Goal: Information Seeking & Learning: Learn about a topic

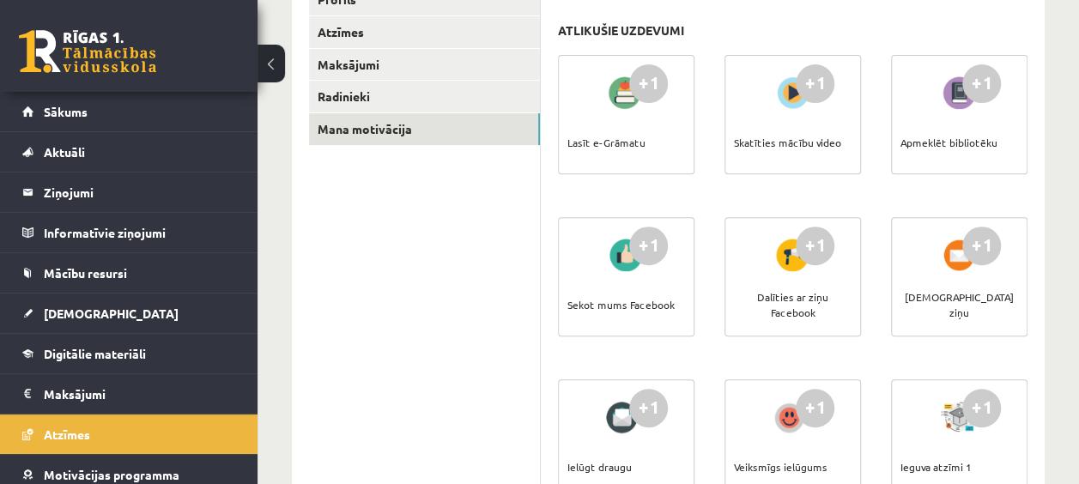
scroll to position [88, 0]
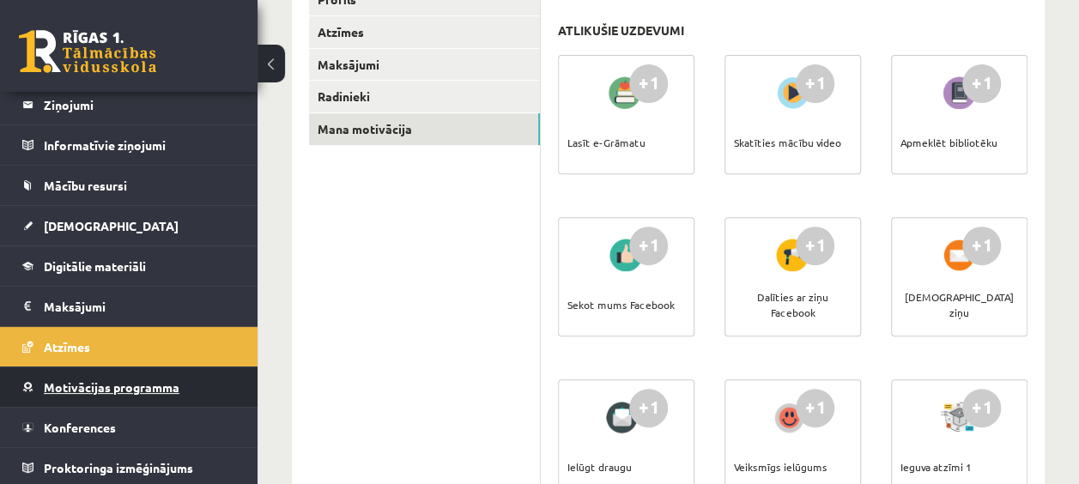
click at [118, 383] on span "Motivācijas programma" at bounding box center [112, 387] width 136 height 15
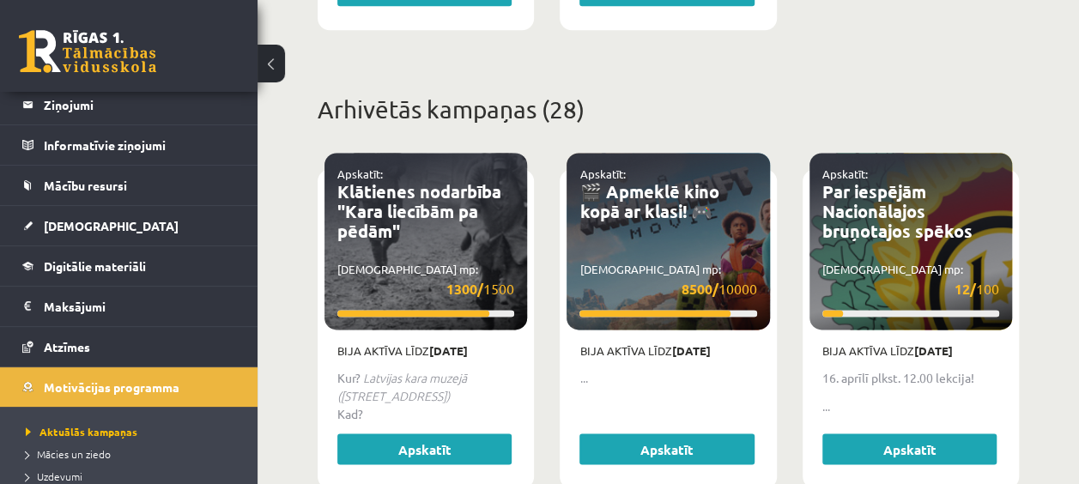
scroll to position [1202, 0]
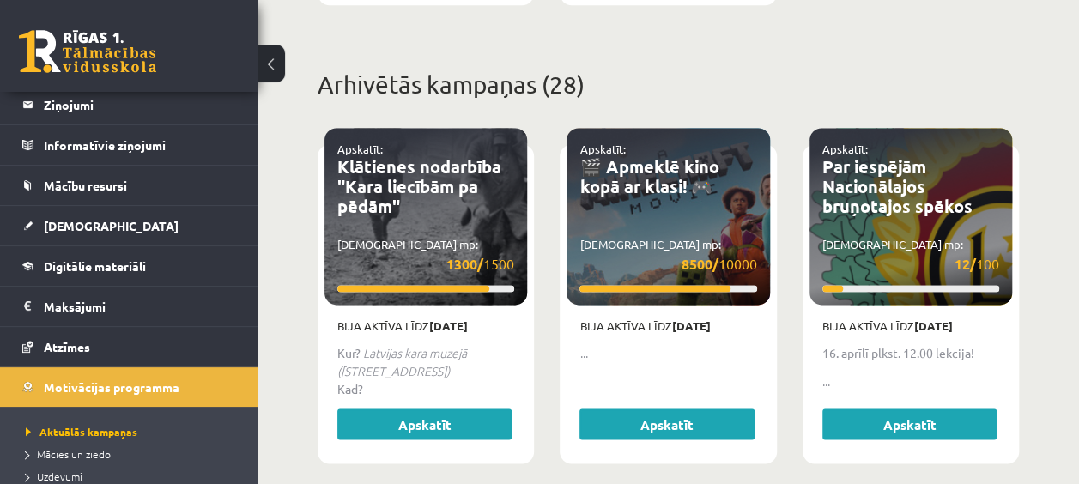
click at [653, 212] on div "Apskatīt: 🎬 Apmeklē kino kopā ar klasi! 🎮 Savākti mp: 8500/ 10000" at bounding box center [668, 216] width 203 height 177
click at [654, 164] on link "🎬 Apmeklē kino kopā ar klasi! 🎮" at bounding box center [649, 176] width 139 height 42
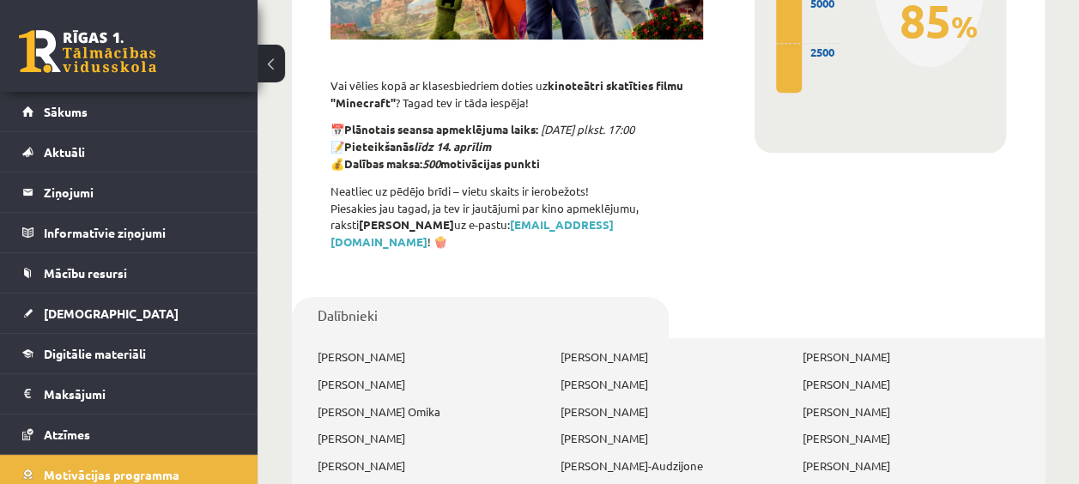
scroll to position [429, 0]
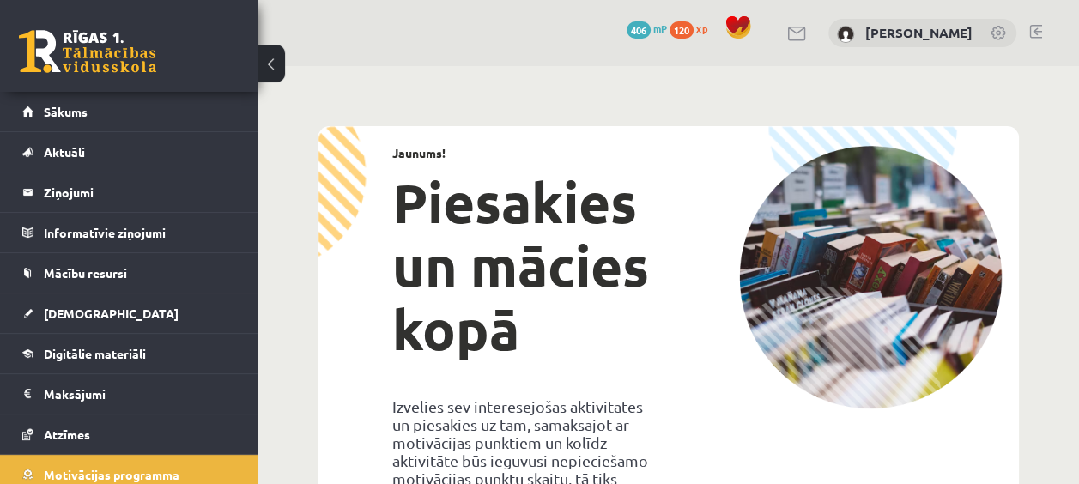
click at [671, 27] on span "120" at bounding box center [682, 29] width 24 height 17
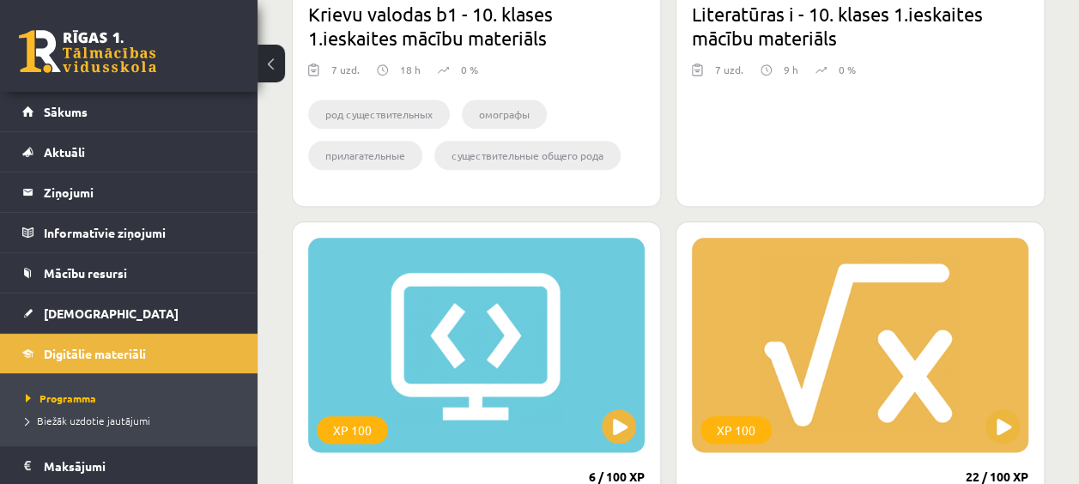
scroll to position [859, 0]
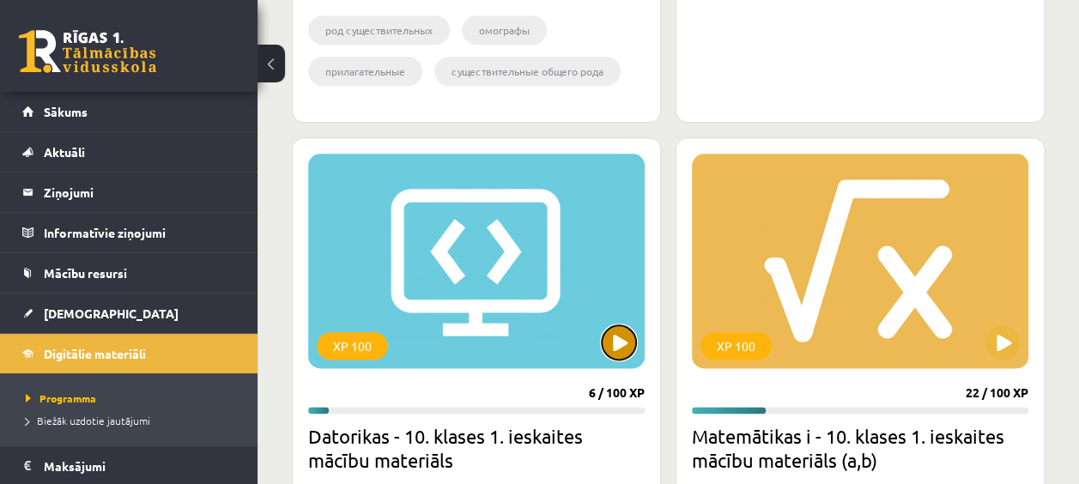
click at [614, 337] on button at bounding box center [619, 342] width 34 height 34
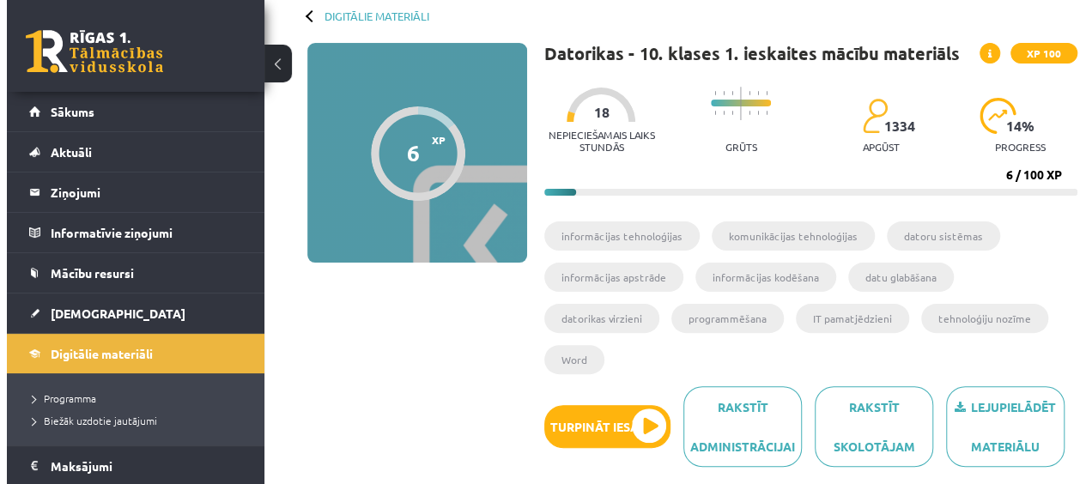
scroll to position [172, 0]
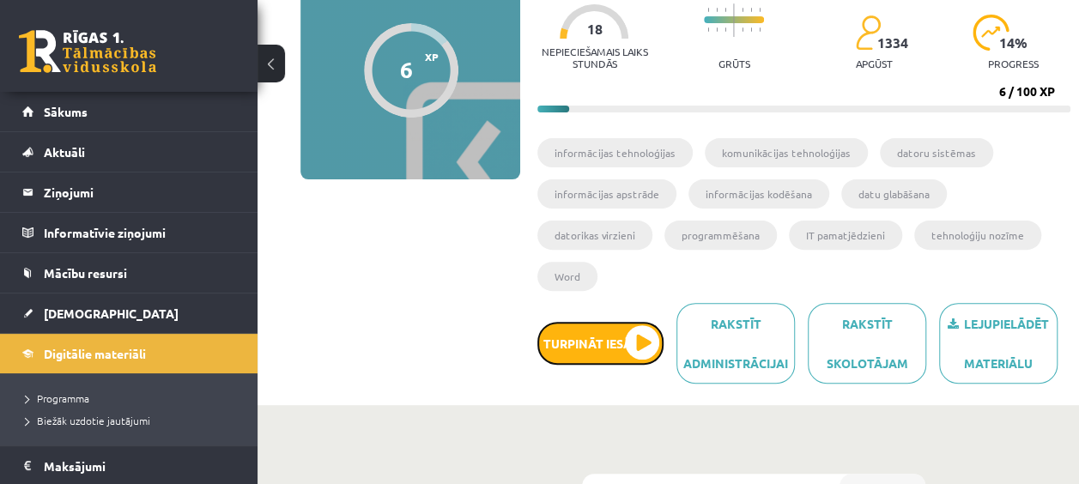
click at [612, 328] on button "Turpināt iesākto" at bounding box center [601, 343] width 126 height 43
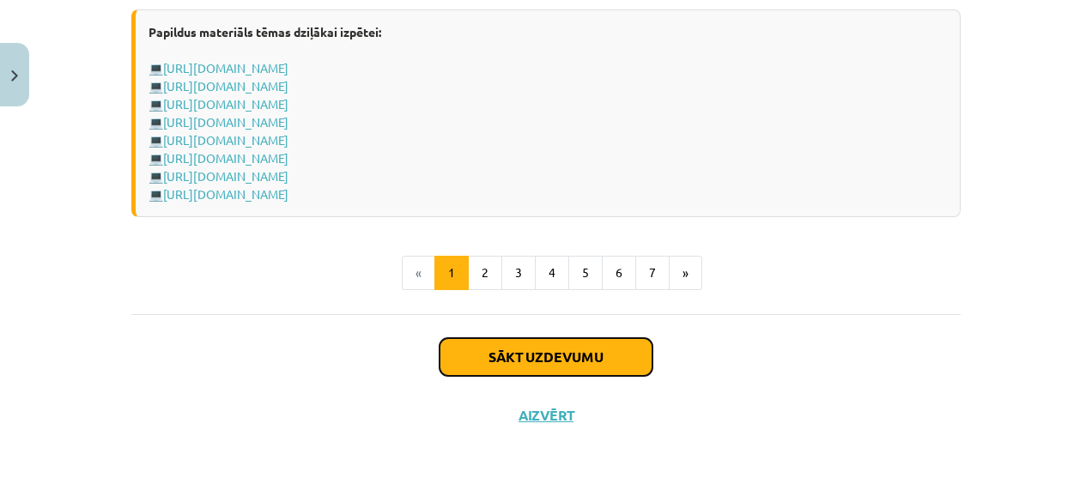
click at [605, 356] on button "Sākt uzdevumu" at bounding box center [546, 357] width 213 height 38
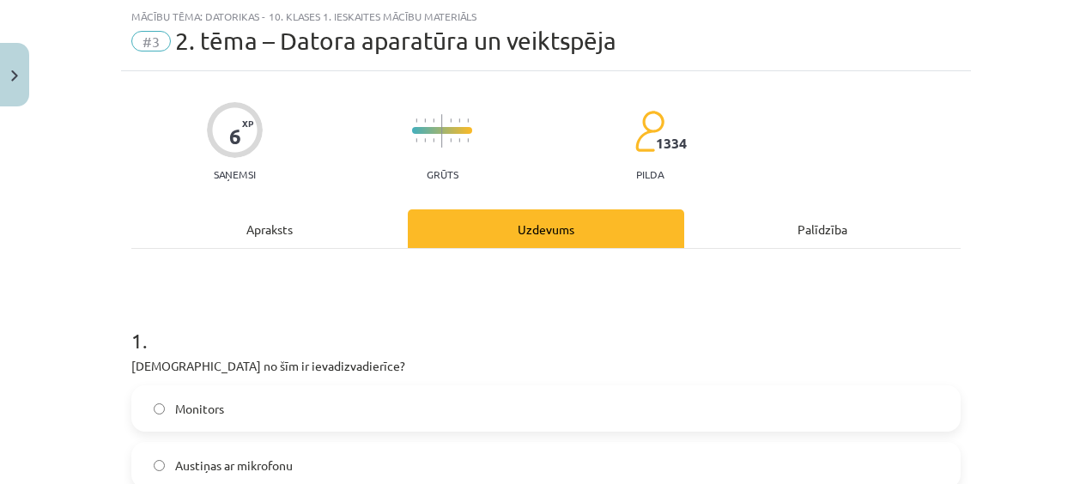
scroll to position [215, 0]
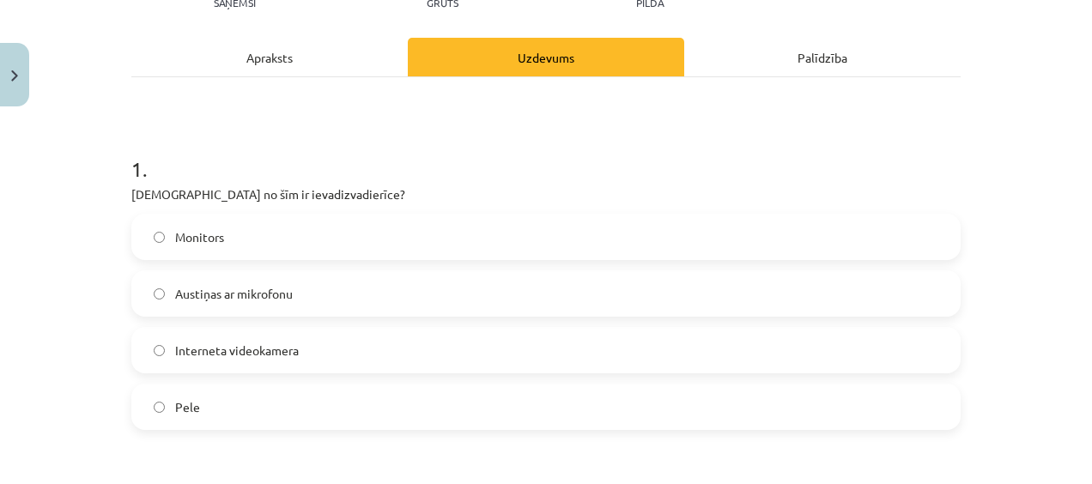
click at [428, 408] on label "Pele" at bounding box center [546, 407] width 826 height 43
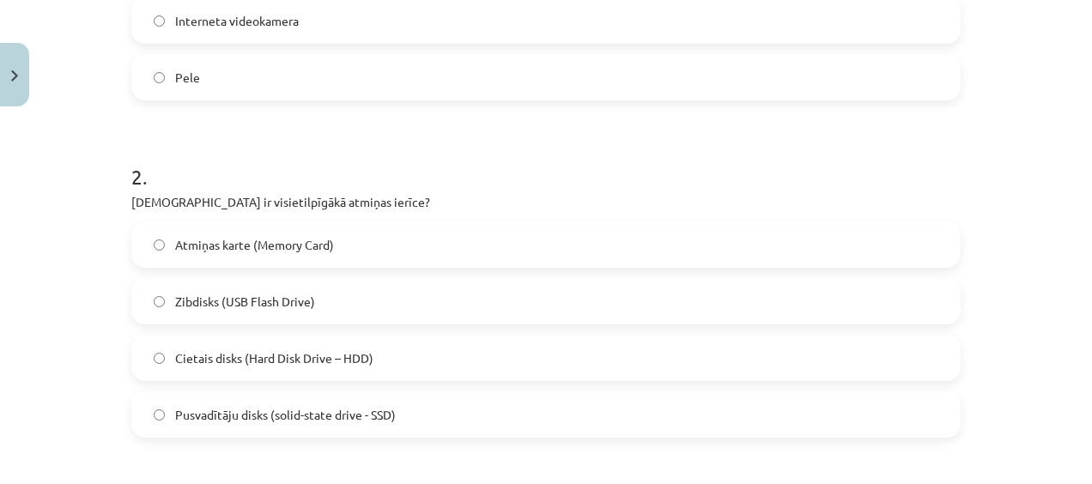
scroll to position [558, 0]
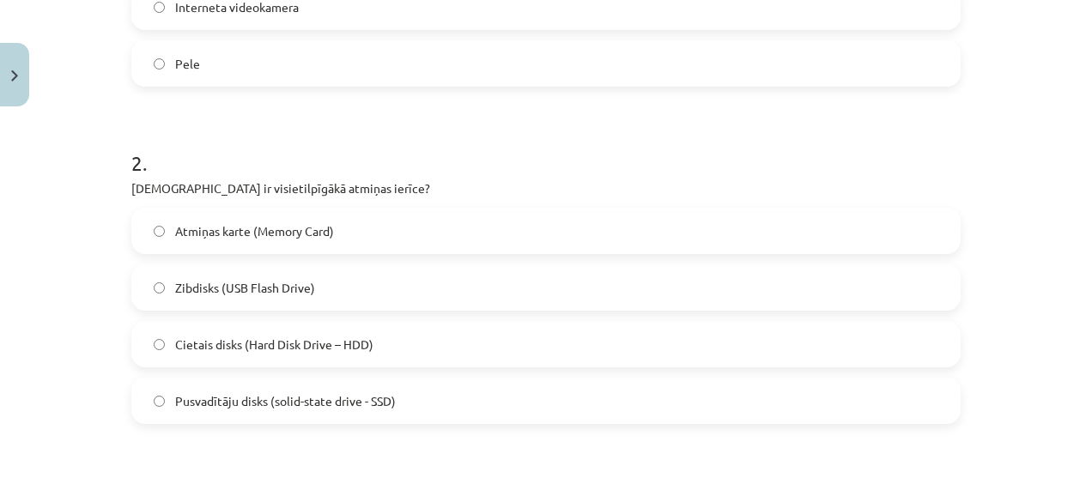
click at [433, 338] on label "Cietais disks (Hard Disk Drive – HDD)" at bounding box center [546, 344] width 826 height 43
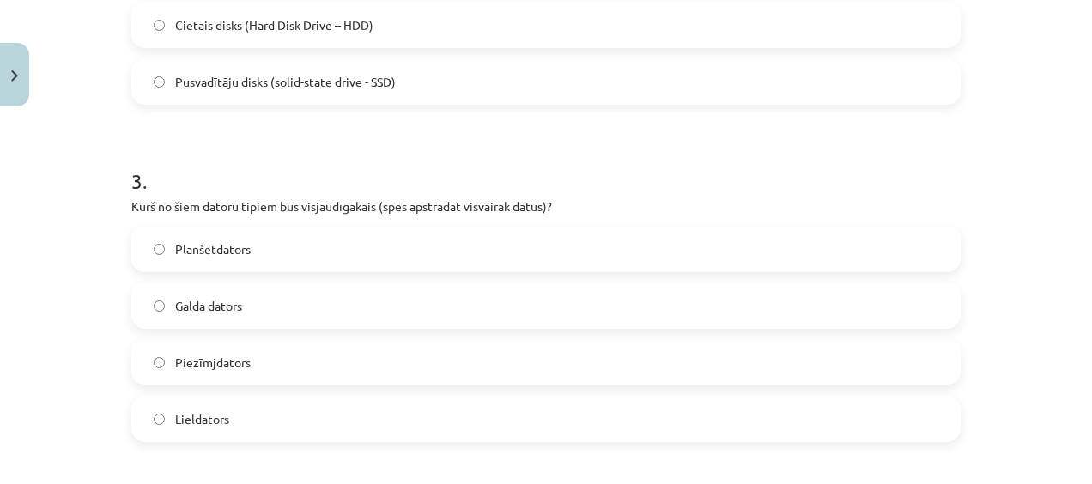
scroll to position [902, 0]
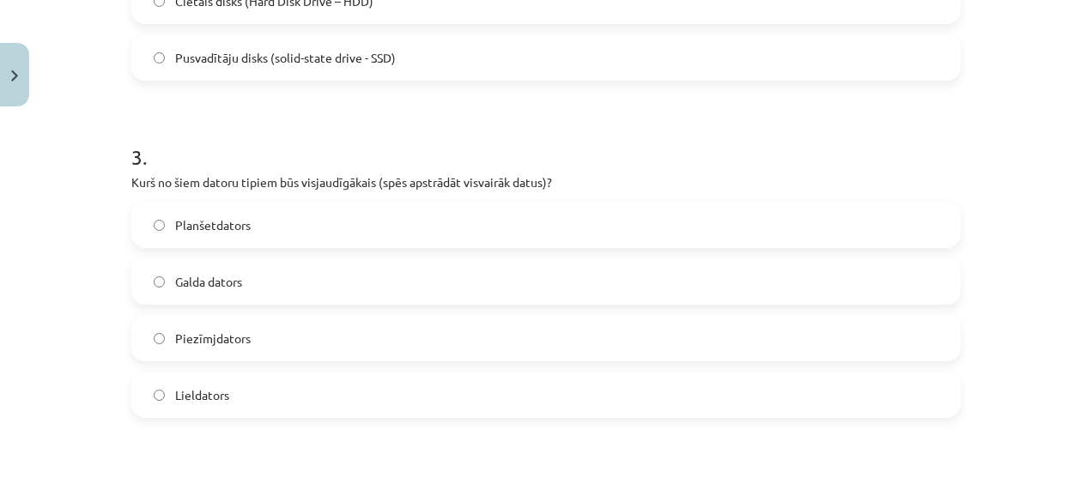
click at [350, 414] on label "Lieldators" at bounding box center [546, 395] width 826 height 43
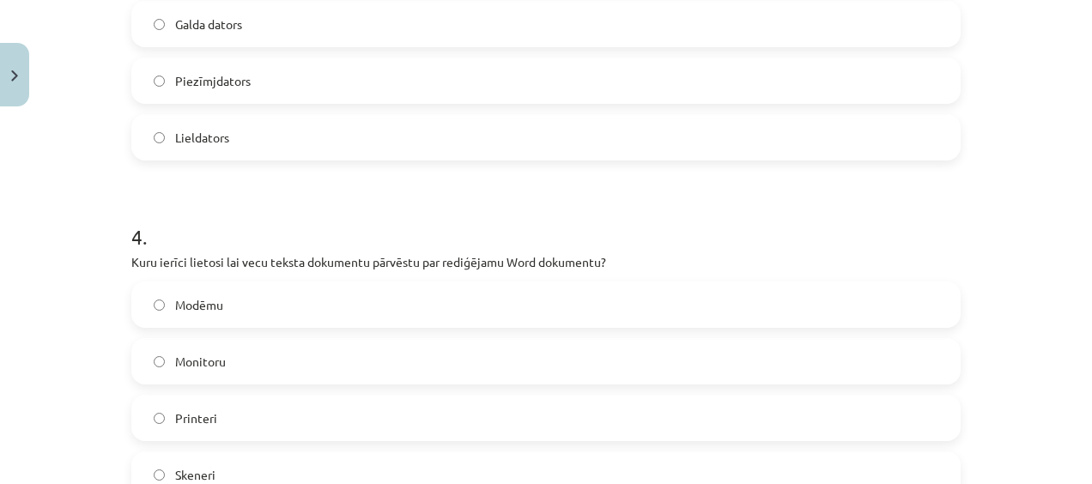
scroll to position [1331, 0]
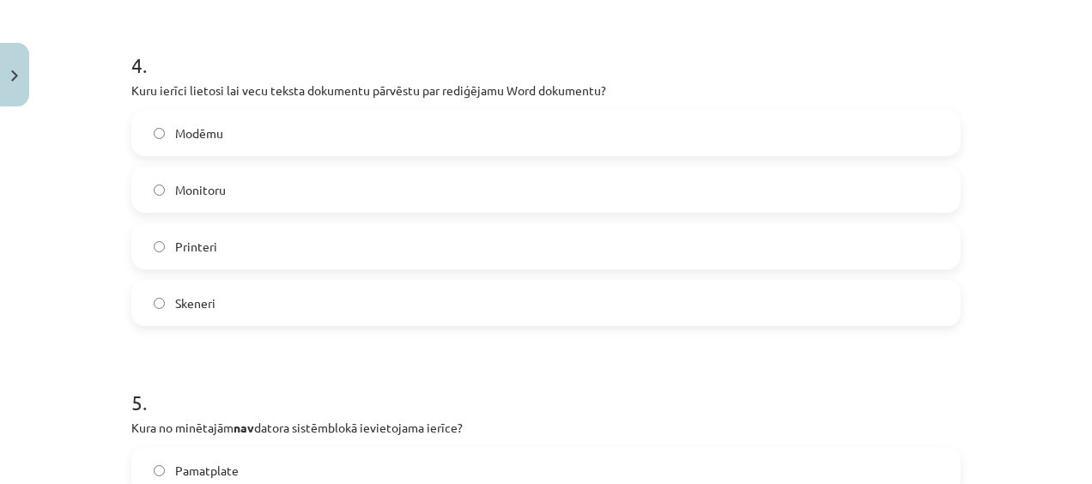
click at [290, 314] on label "Skeneri" at bounding box center [546, 303] width 826 height 43
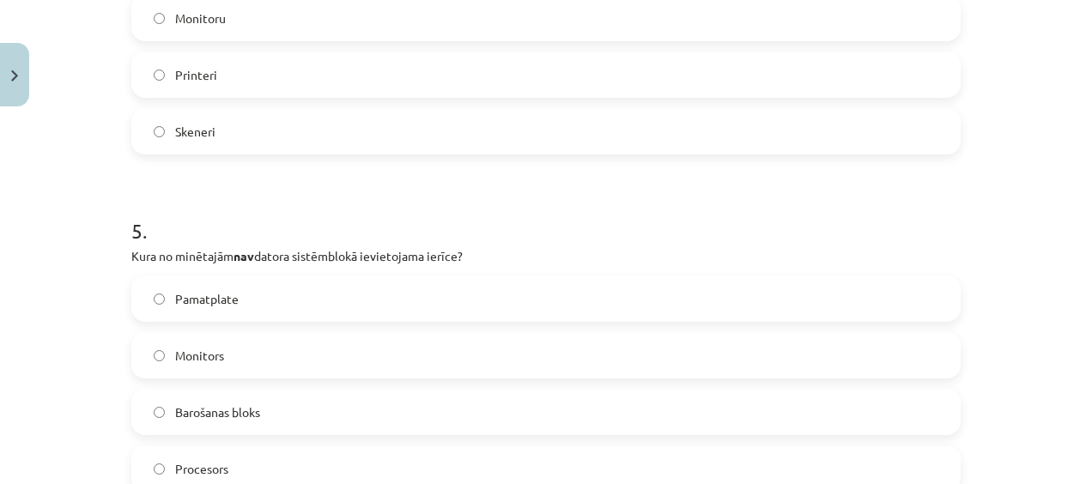
scroll to position [1589, 0]
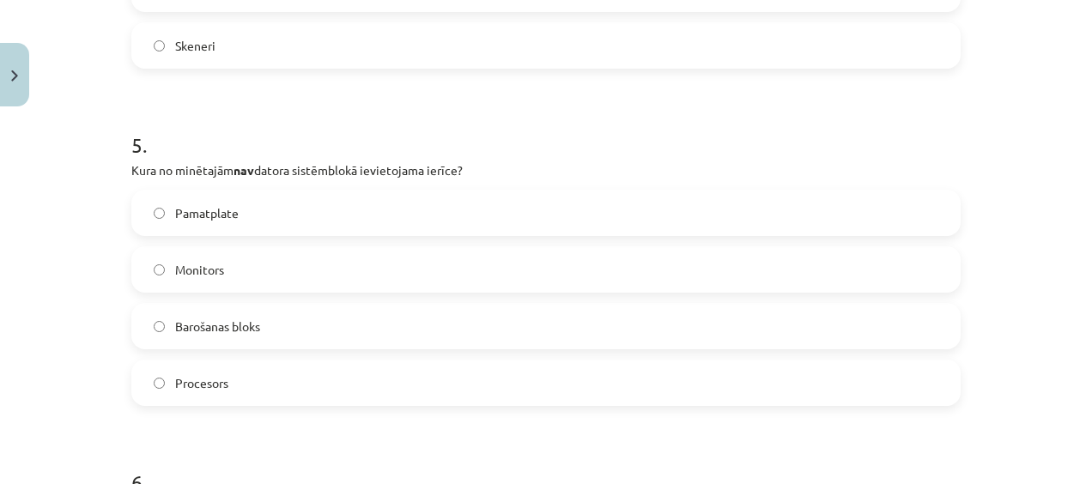
click at [313, 275] on label "Monitors" at bounding box center [546, 269] width 826 height 43
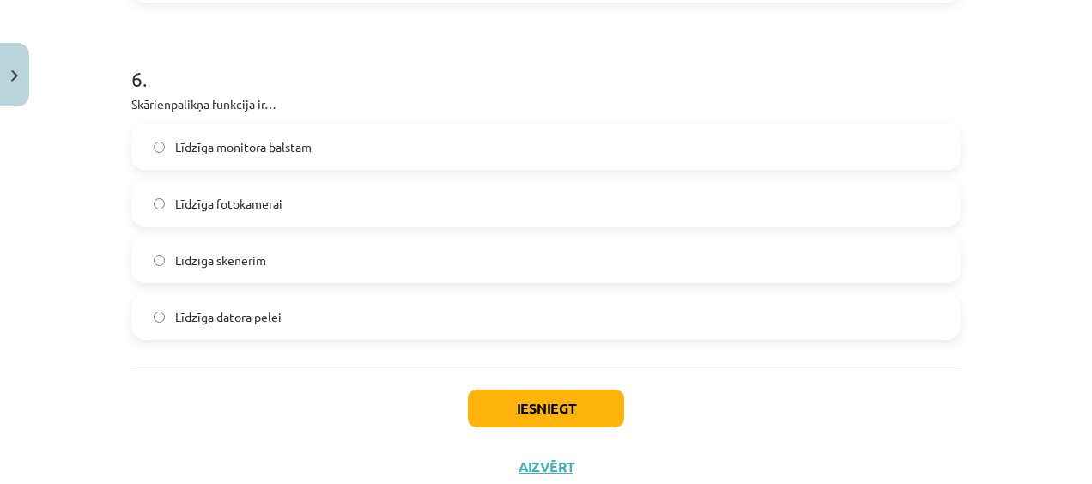
scroll to position [2018, 0]
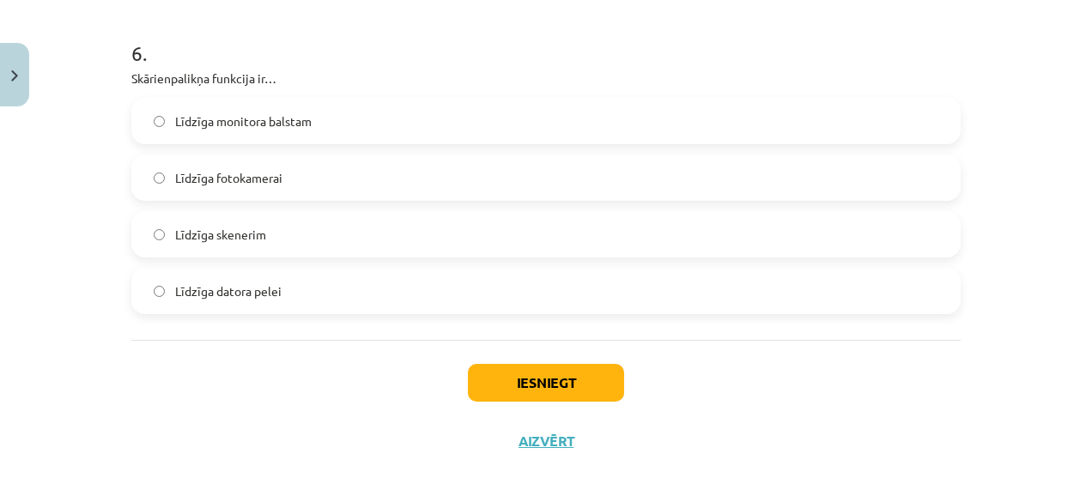
click at [300, 285] on label "Līdzīga datora pelei" at bounding box center [546, 291] width 826 height 43
click at [523, 380] on button "Iesniegt" at bounding box center [546, 383] width 156 height 38
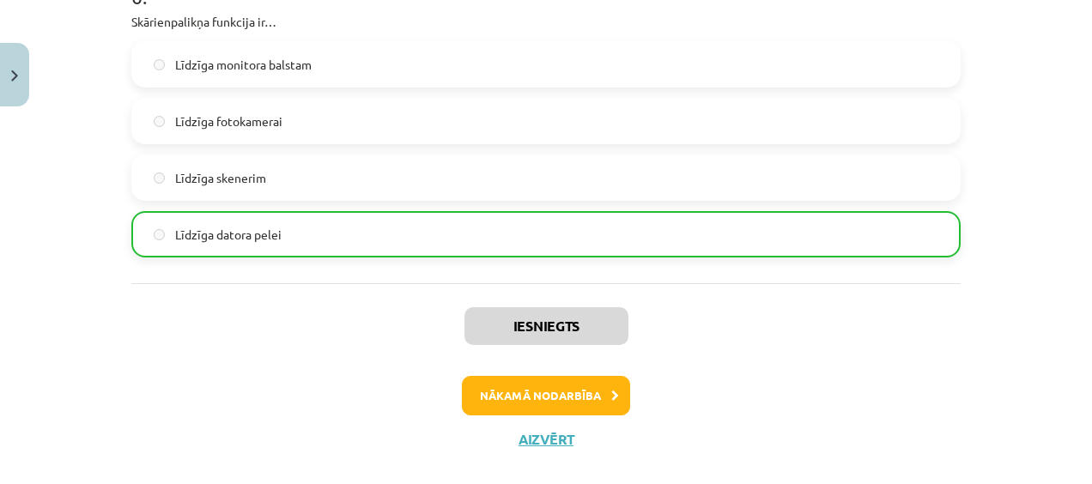
scroll to position [2100, 0]
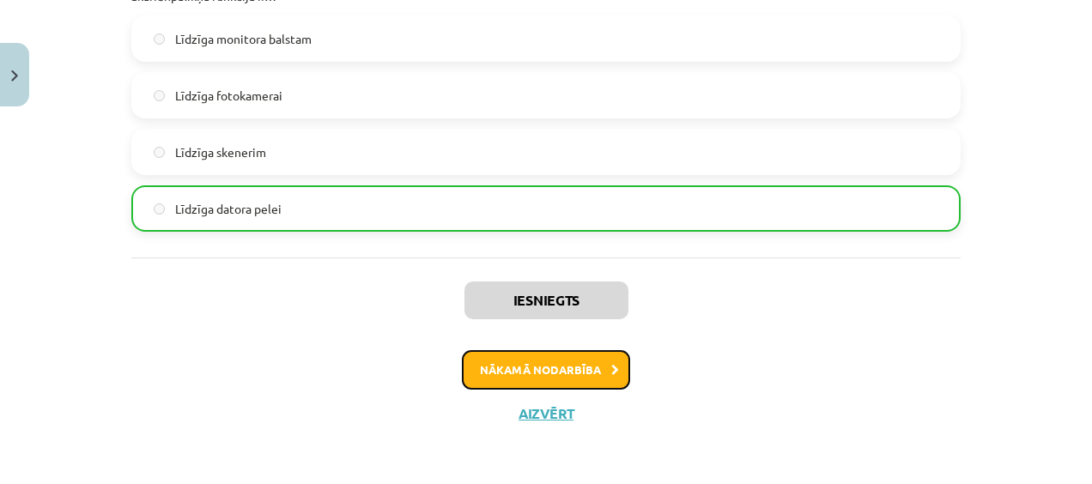
click at [541, 359] on button "Nākamā nodarbība" at bounding box center [546, 370] width 168 height 40
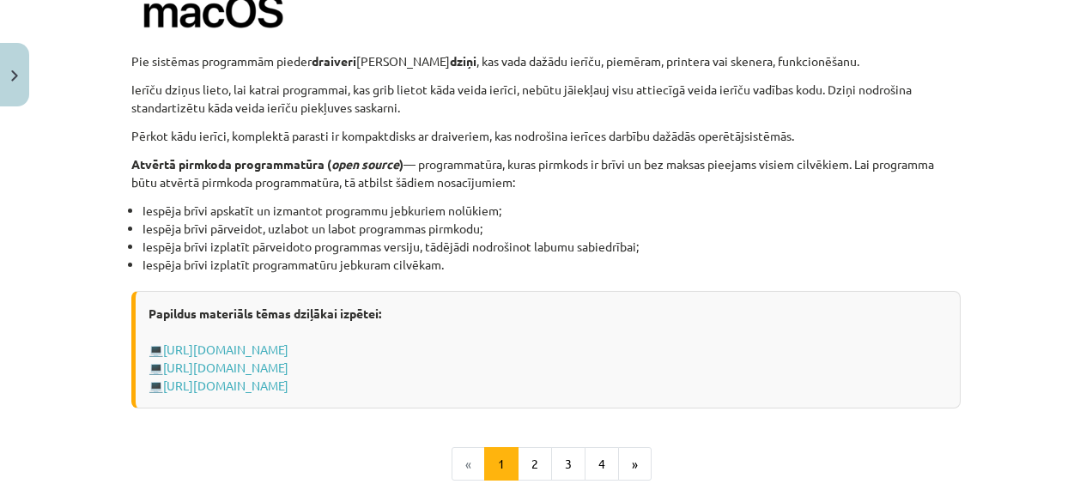
scroll to position [1945, 0]
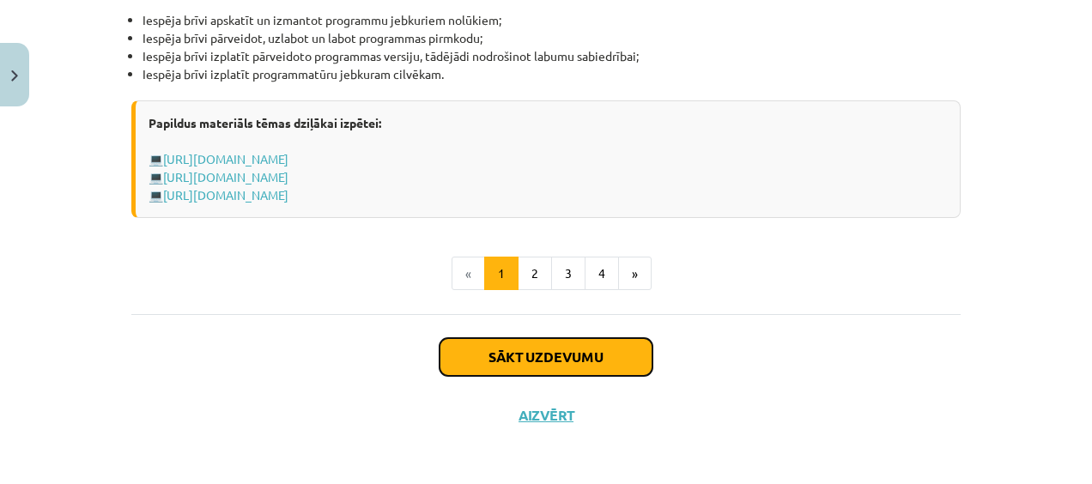
click at [517, 356] on button "Sākt uzdevumu" at bounding box center [546, 357] width 213 height 38
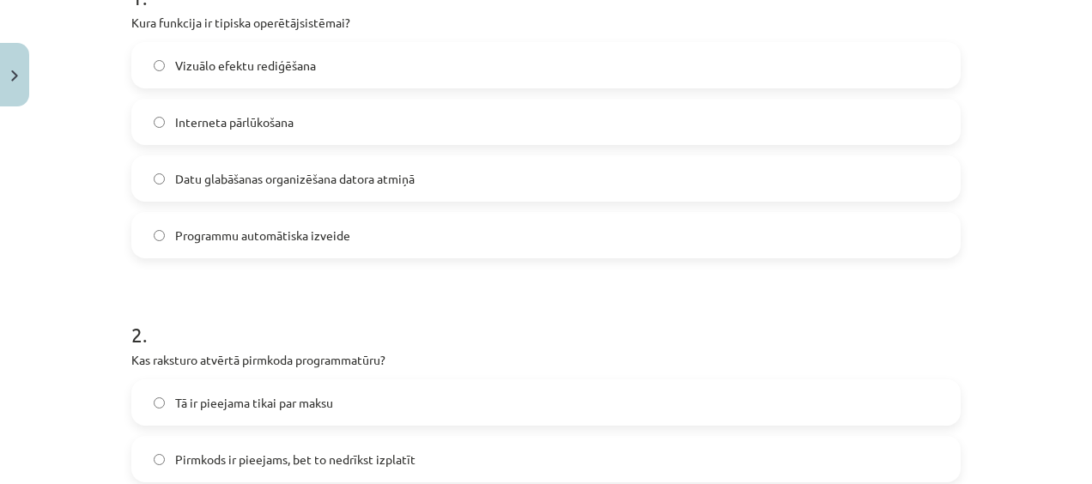
scroll to position [0, 0]
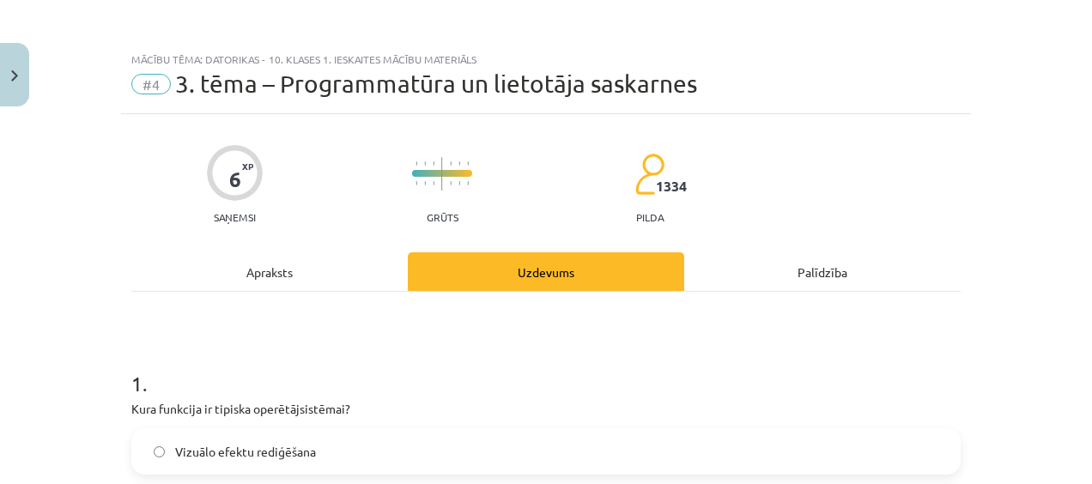
click at [267, 275] on div "Apraksts" at bounding box center [269, 271] width 277 height 39
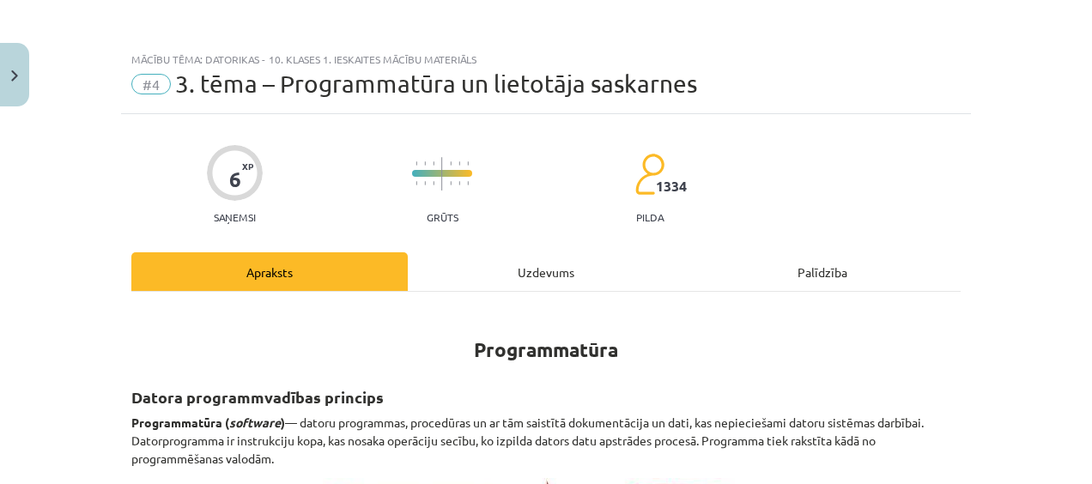
scroll to position [43, 0]
